Goal: Task Accomplishment & Management: Use online tool/utility

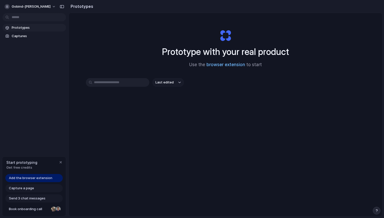
click at [219, 65] on link "browser extension" at bounding box center [225, 64] width 39 height 5
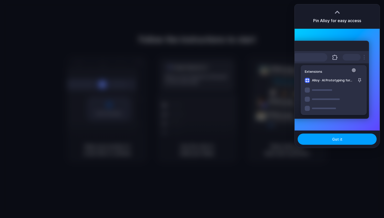
click at [342, 144] on button "Got it" at bounding box center [337, 138] width 79 height 11
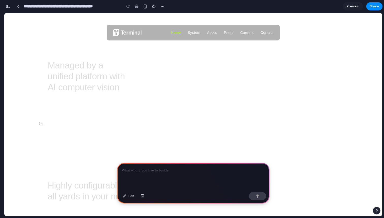
scroll to position [994, 0]
click at [190, 34] on link "System" at bounding box center [194, 32] width 12 height 11
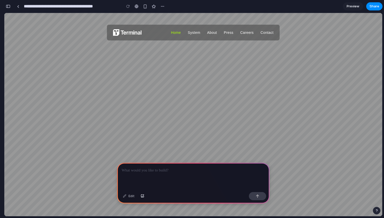
scroll to position [146, 0]
click at [194, 33] on link "System" at bounding box center [194, 32] width 12 height 11
click at [208, 33] on link "About" at bounding box center [212, 32] width 10 height 11
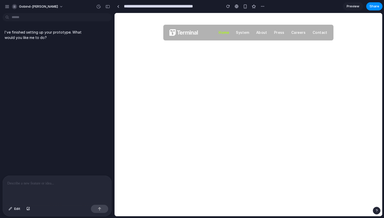
scroll to position [0, 0]
